Goal: Task Accomplishment & Management: Use online tool/utility

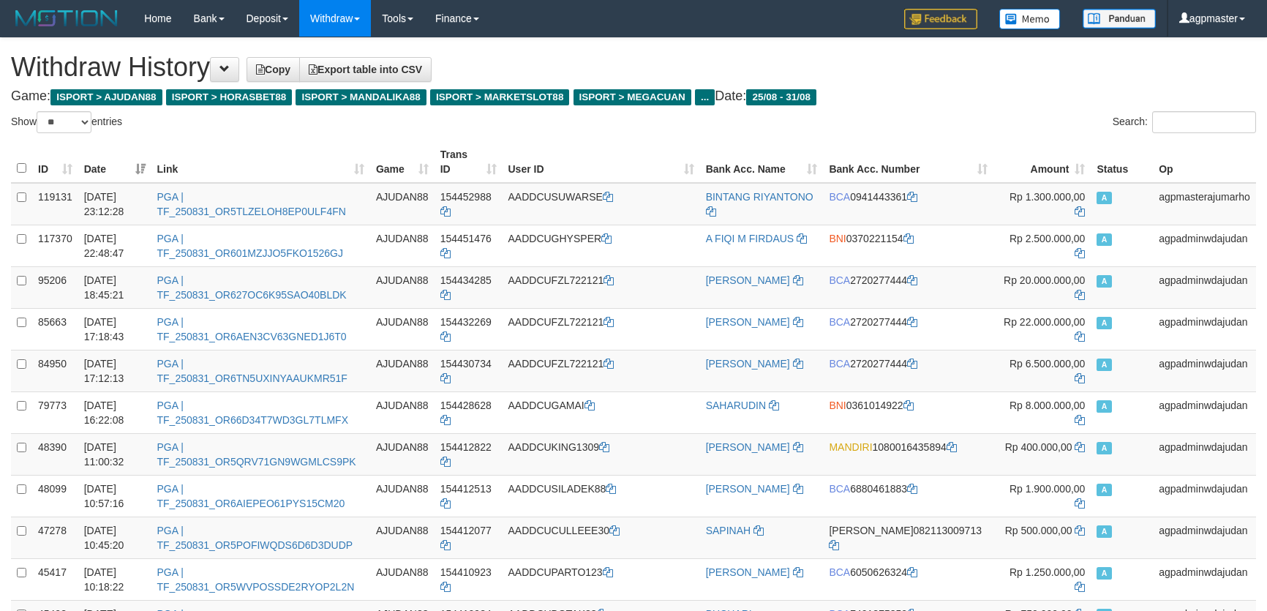
select select "**"
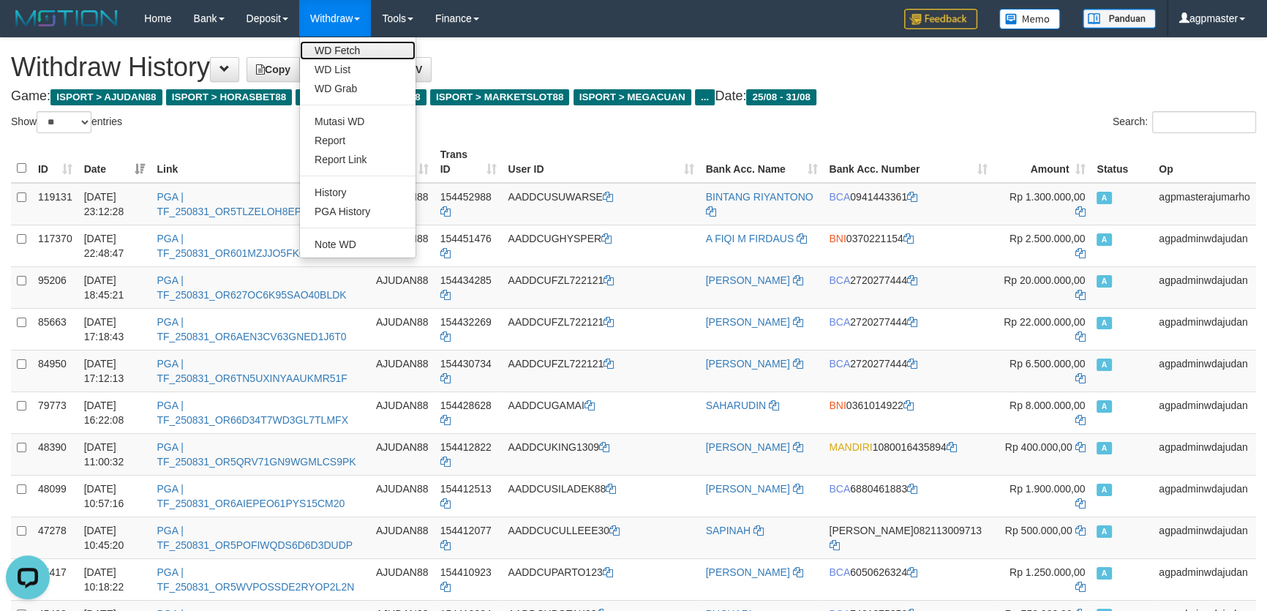
click at [349, 51] on link "WD Fetch" at bounding box center [358, 50] width 116 height 19
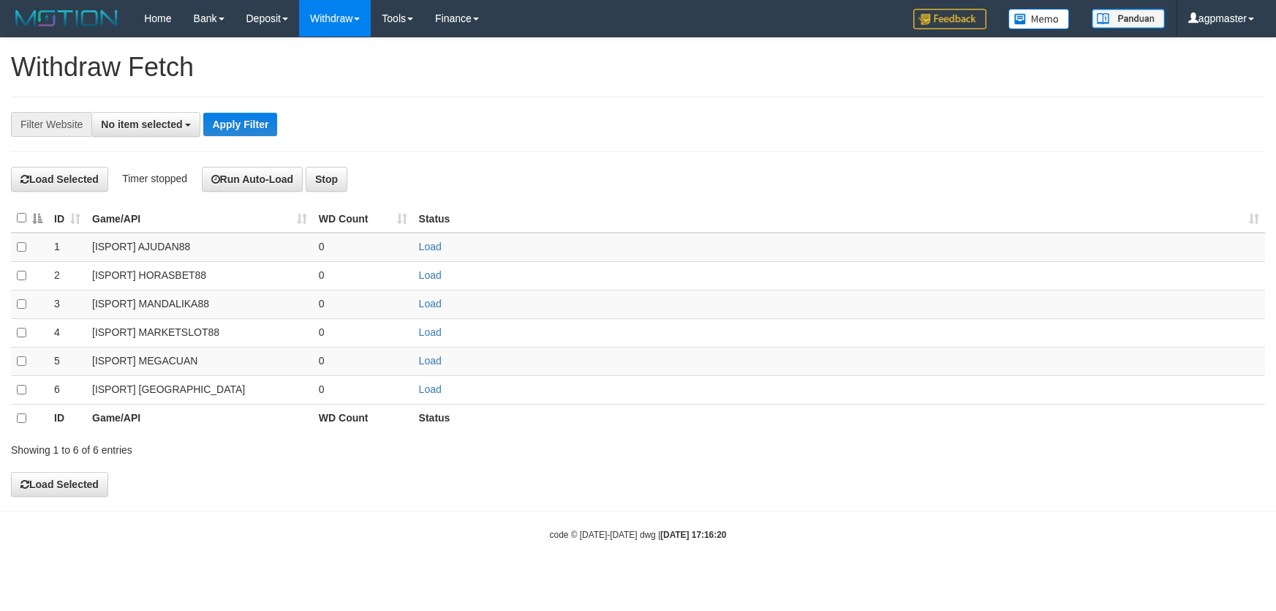
select select
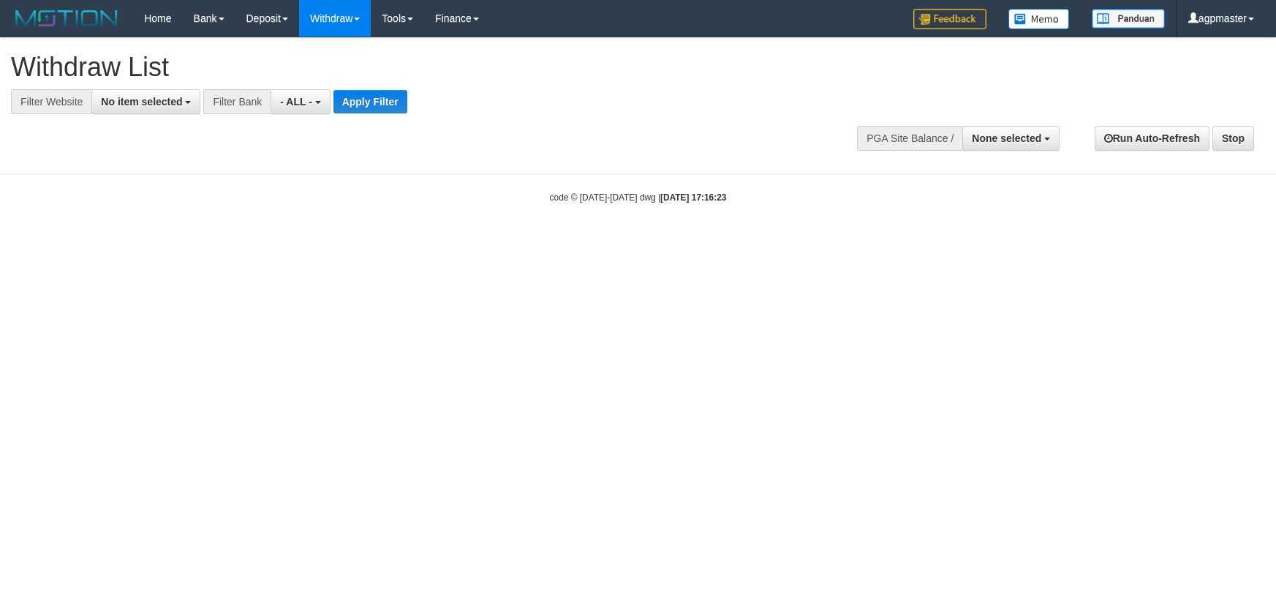
select select
